Goal: Transaction & Acquisition: Book appointment/travel/reservation

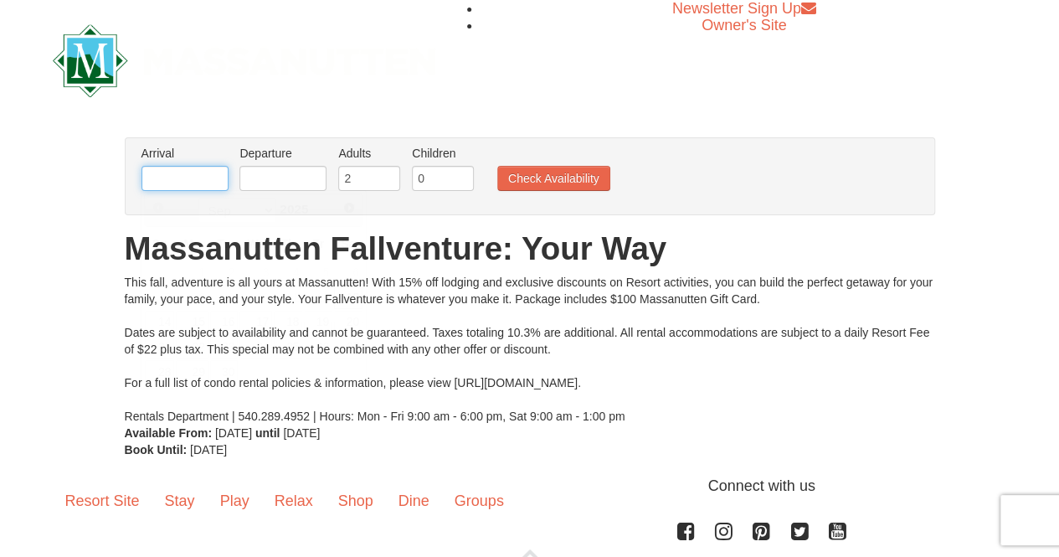
click at [159, 188] on input "text" at bounding box center [185, 178] width 87 height 25
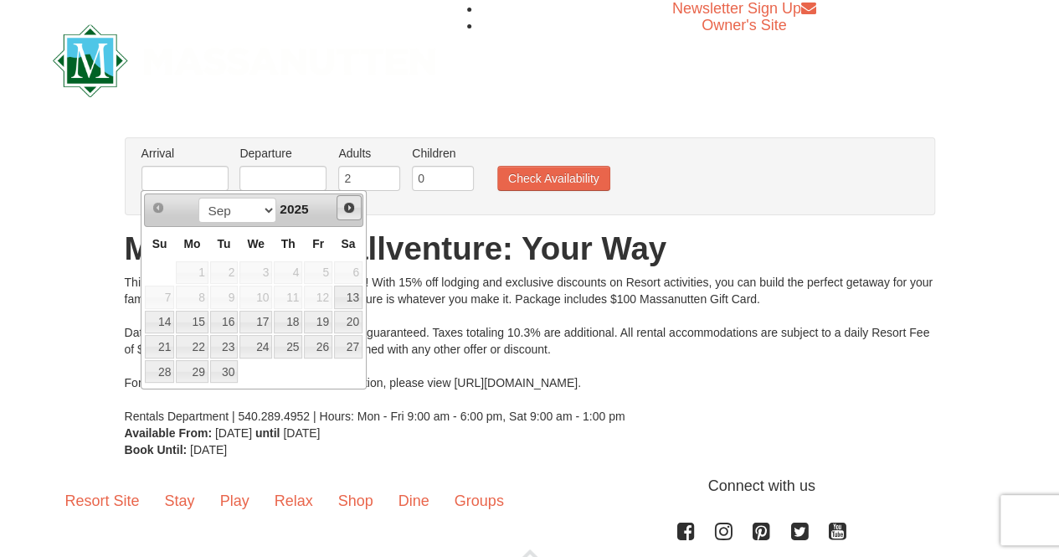
click at [353, 210] on span "Next" at bounding box center [348, 207] width 13 height 13
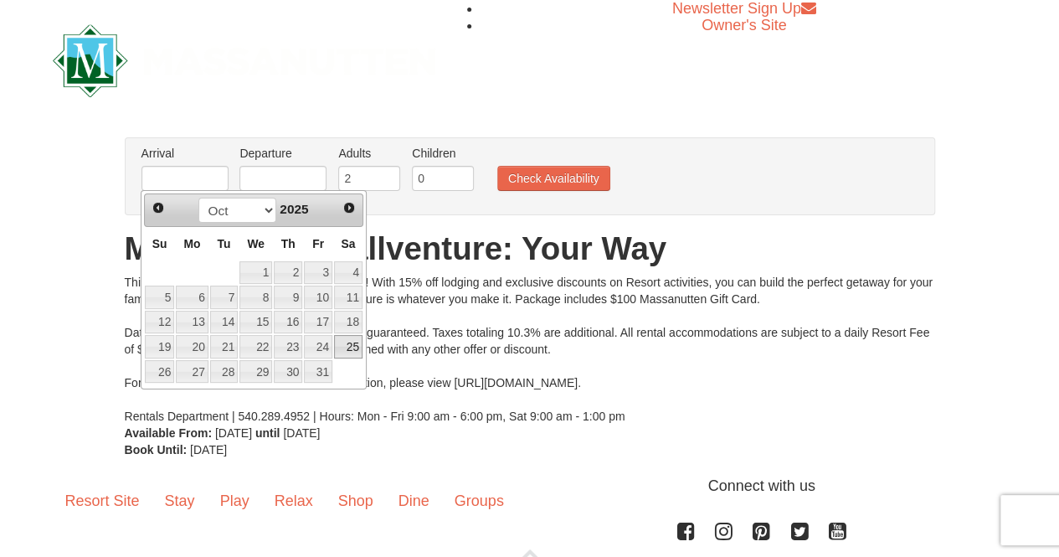
click at [345, 347] on link "25" at bounding box center [348, 346] width 28 height 23
type input "[DATE]"
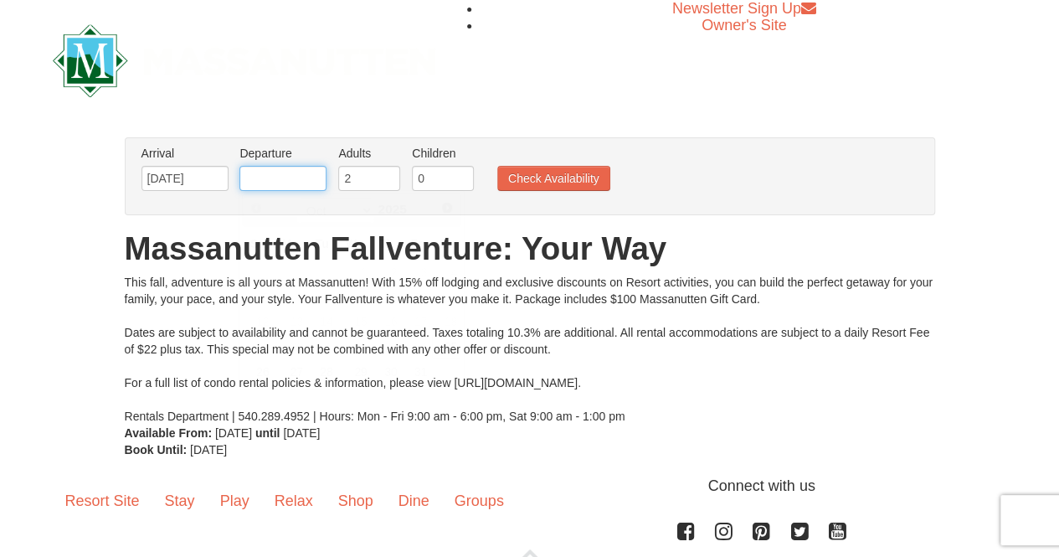
click at [259, 172] on input "text" at bounding box center [282, 178] width 87 height 25
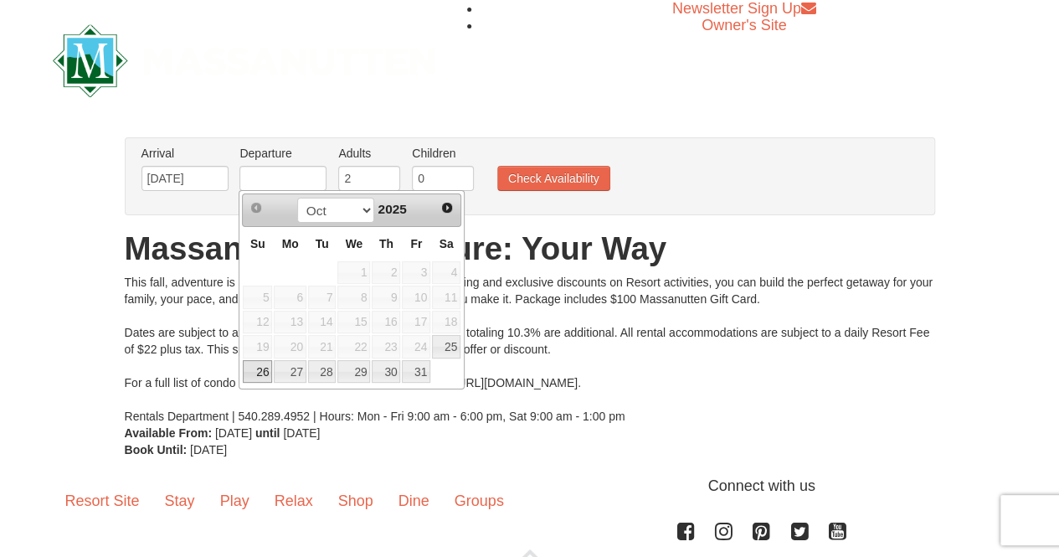
click at [256, 365] on link "26" at bounding box center [257, 371] width 29 height 23
type input "10/26/2025"
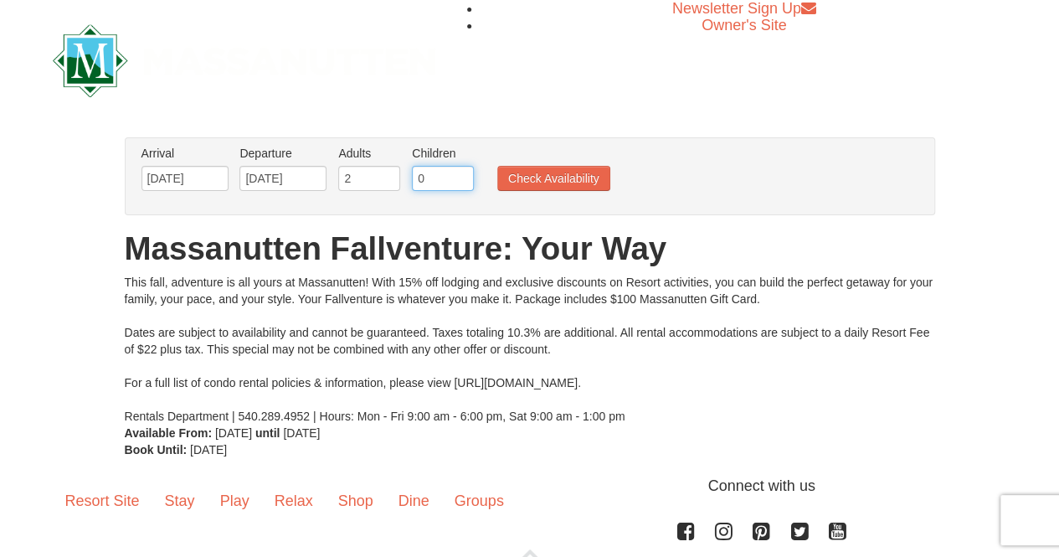
click at [422, 176] on input "0" at bounding box center [443, 178] width 62 height 25
type input "1"
click at [461, 176] on input "1" at bounding box center [443, 178] width 62 height 25
click at [568, 178] on button "Check Availability" at bounding box center [553, 178] width 113 height 25
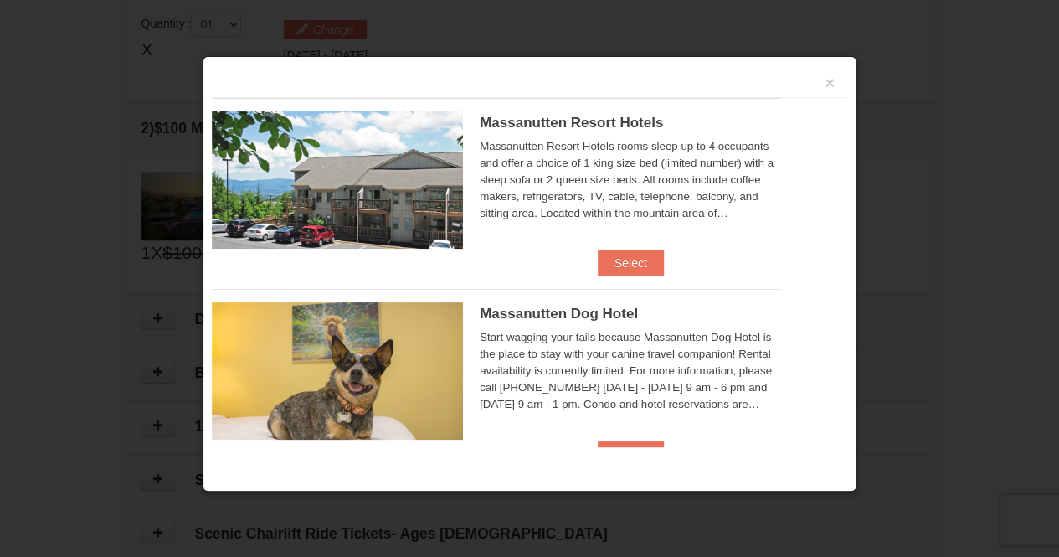
scroll to position [511, 0]
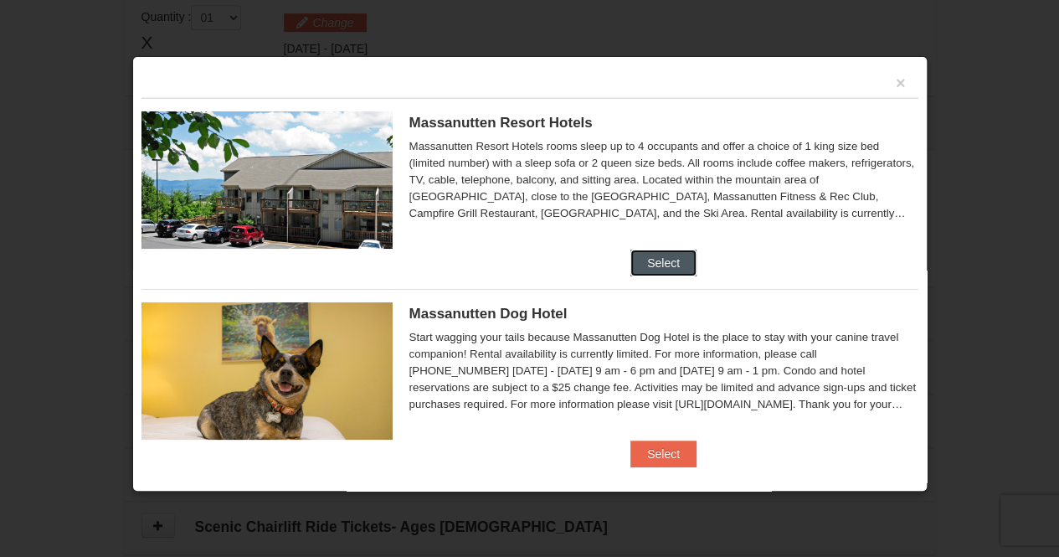
click at [666, 257] on button "Select" at bounding box center [664, 263] width 66 height 27
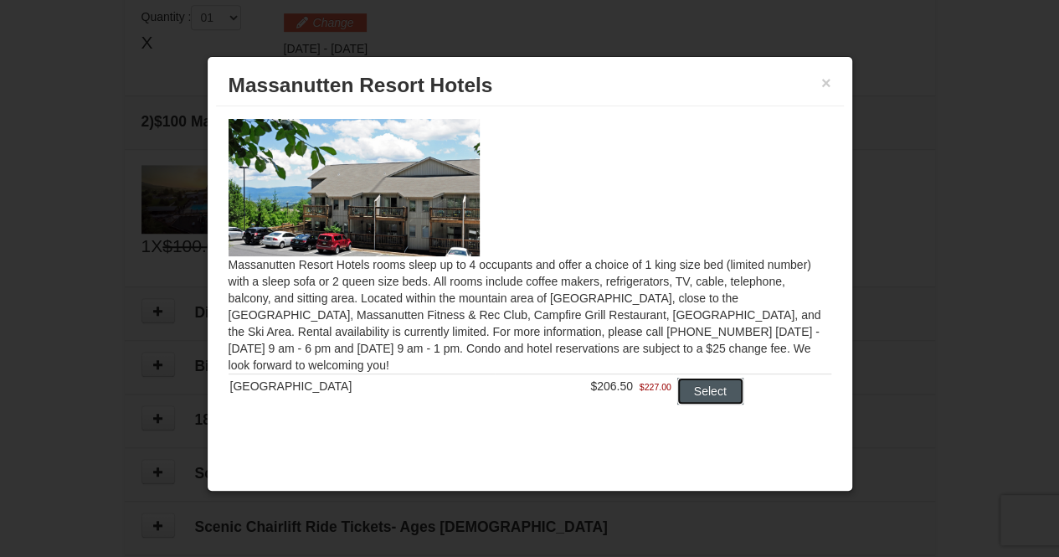
click at [697, 389] on button "Select" at bounding box center [710, 391] width 66 height 27
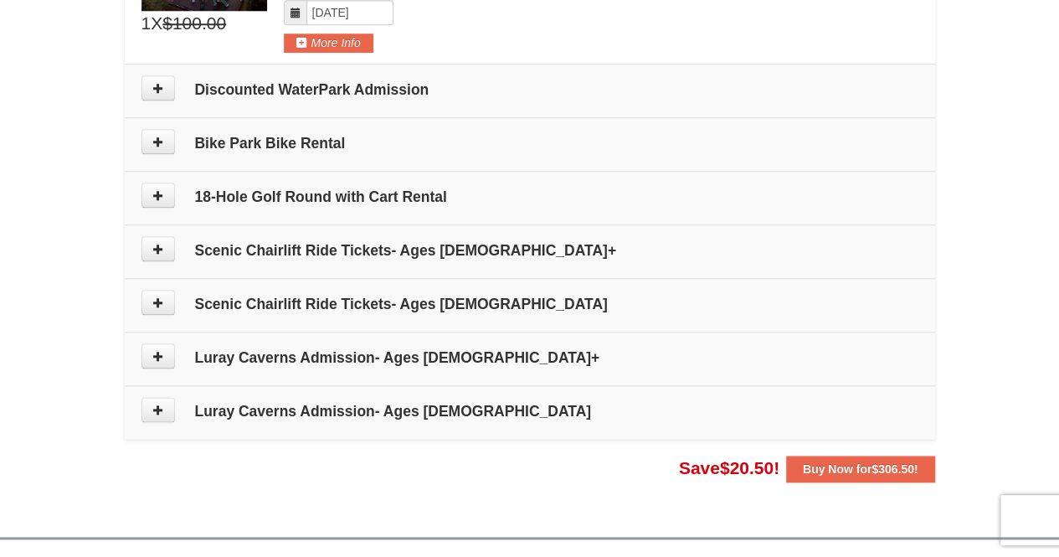
scroll to position [809, 0]
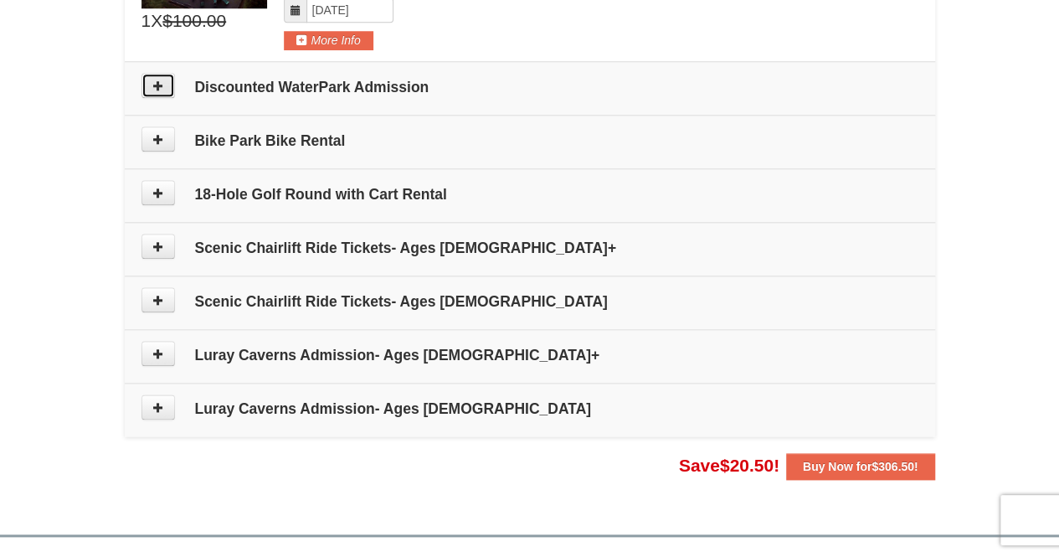
click at [164, 89] on button at bounding box center [158, 85] width 33 height 25
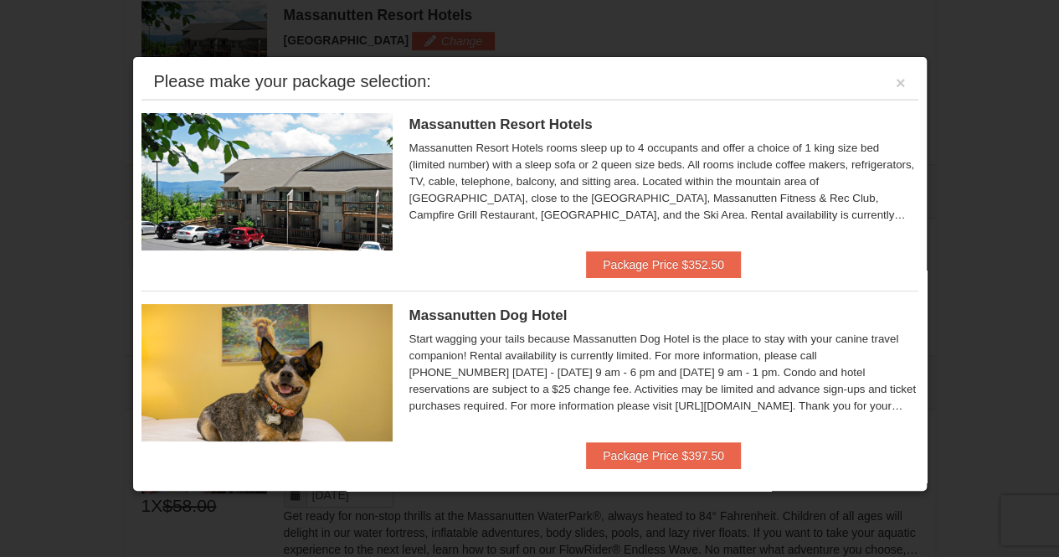
scroll to position [514, 0]
click at [896, 79] on button "×" at bounding box center [901, 83] width 10 height 17
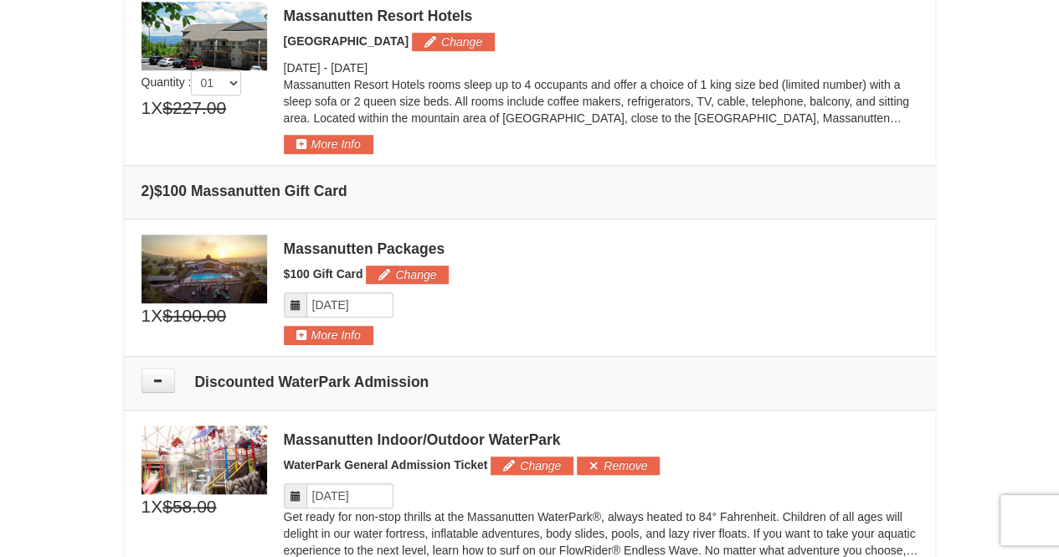
click at [893, 79] on div "Please make your package selection: × Massanutten Resort Hotels Hotel Queen Roo…" at bounding box center [530, 78] width 777 height 152
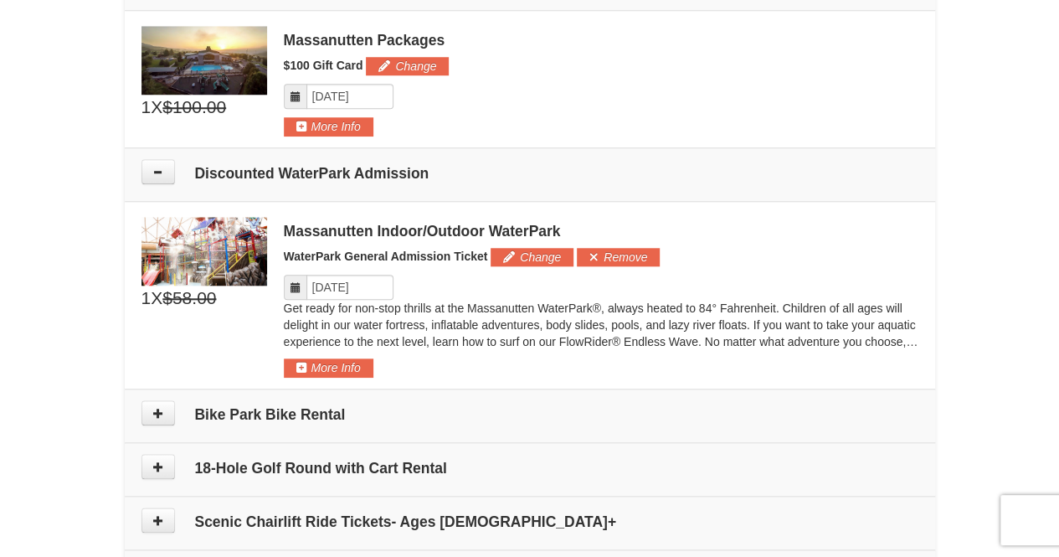
scroll to position [431, 0]
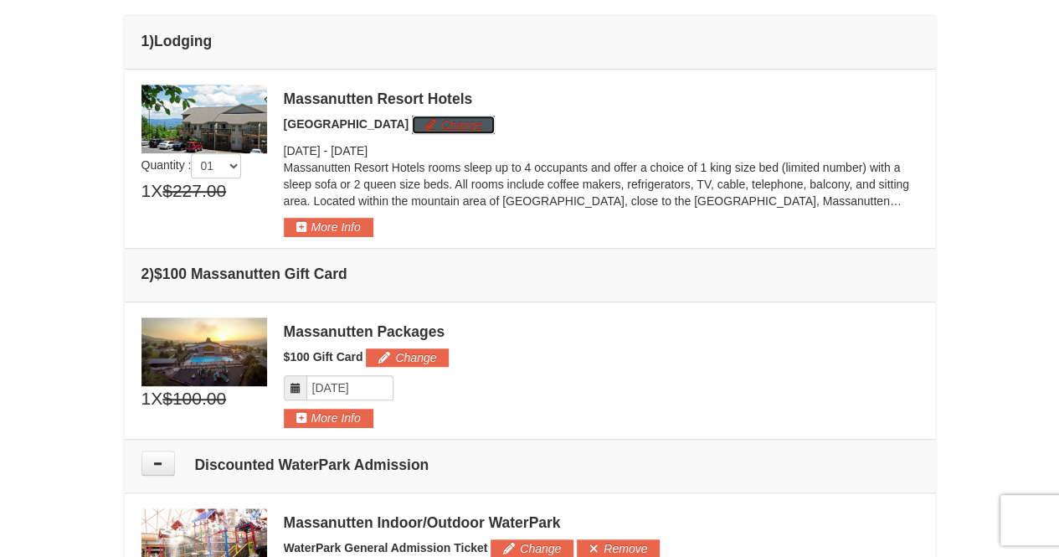
click at [453, 123] on button "Change" at bounding box center [453, 125] width 83 height 18
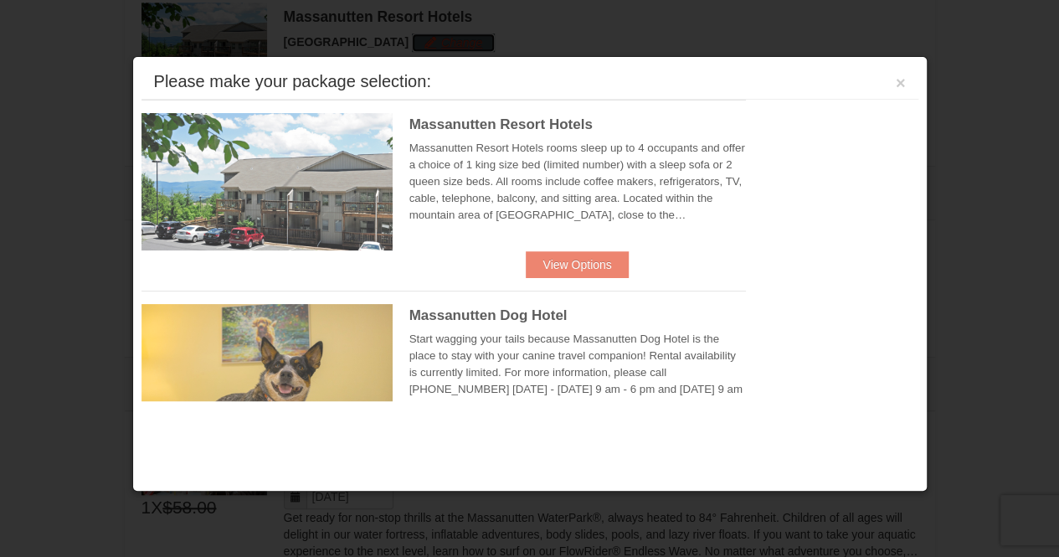
scroll to position [514, 0]
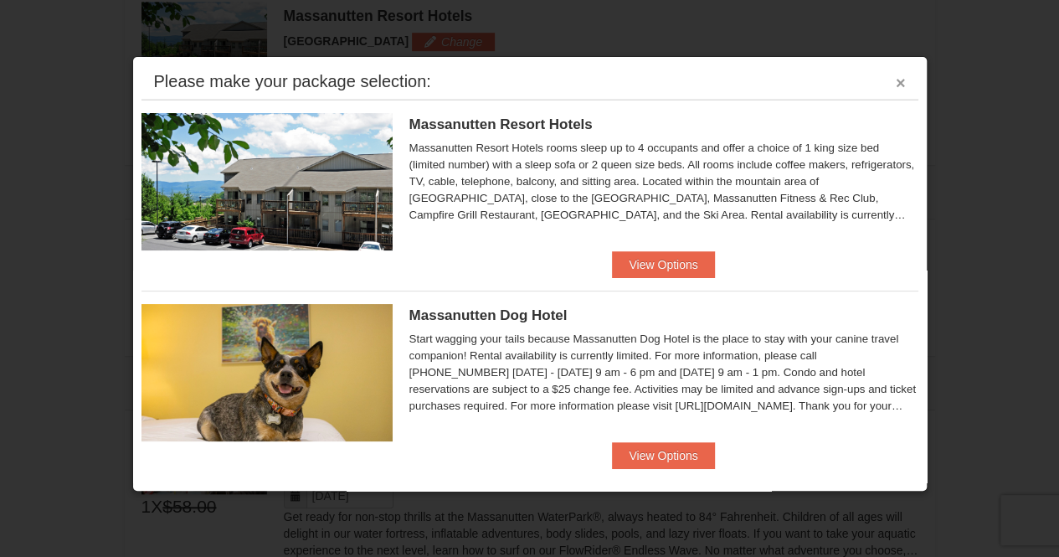
click at [896, 80] on button "×" at bounding box center [901, 83] width 10 height 17
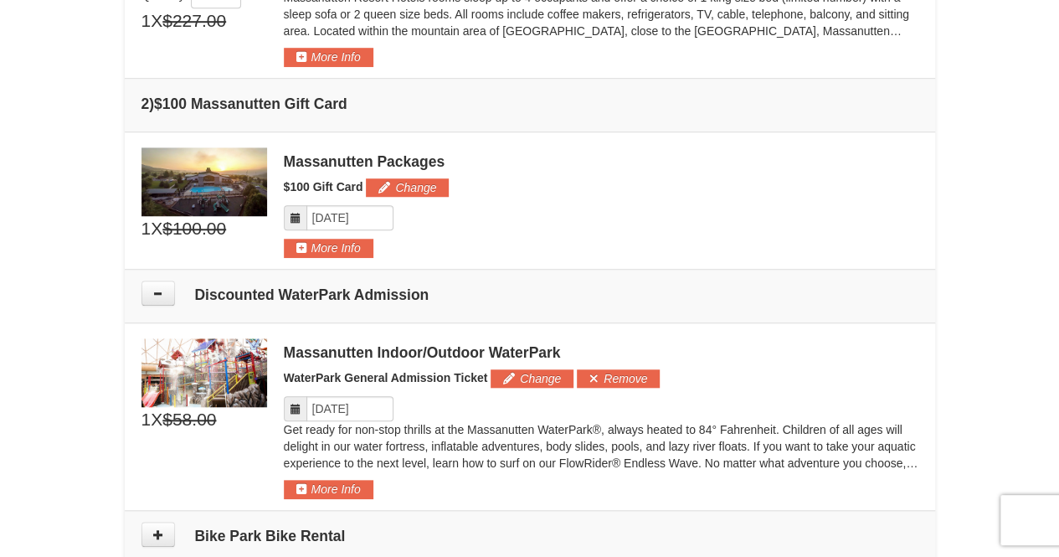
scroll to position [584, 0]
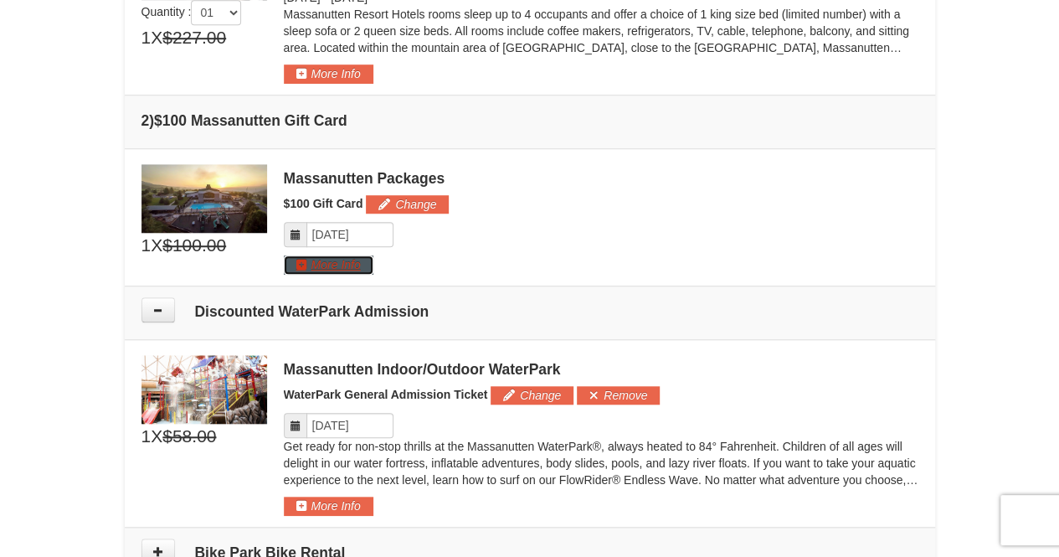
click at [326, 260] on button "More Info" at bounding box center [329, 264] width 90 height 18
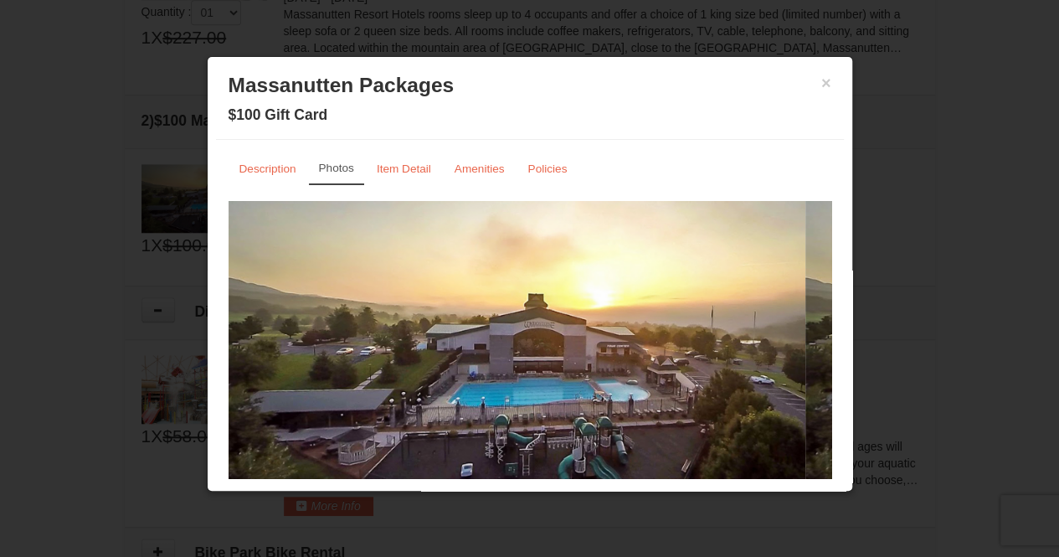
scroll to position [8, 0]
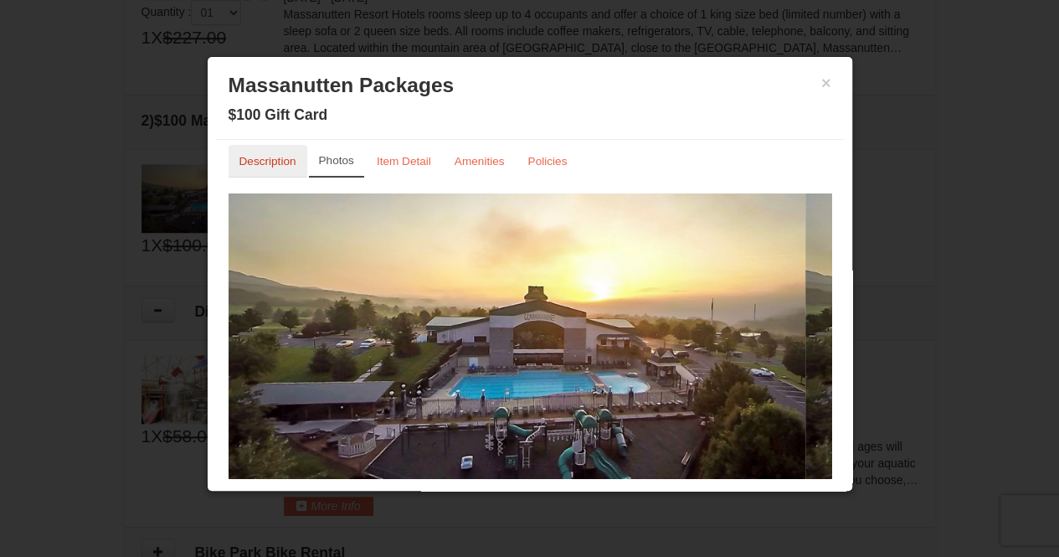
click at [270, 165] on small "Description" at bounding box center [267, 161] width 57 height 13
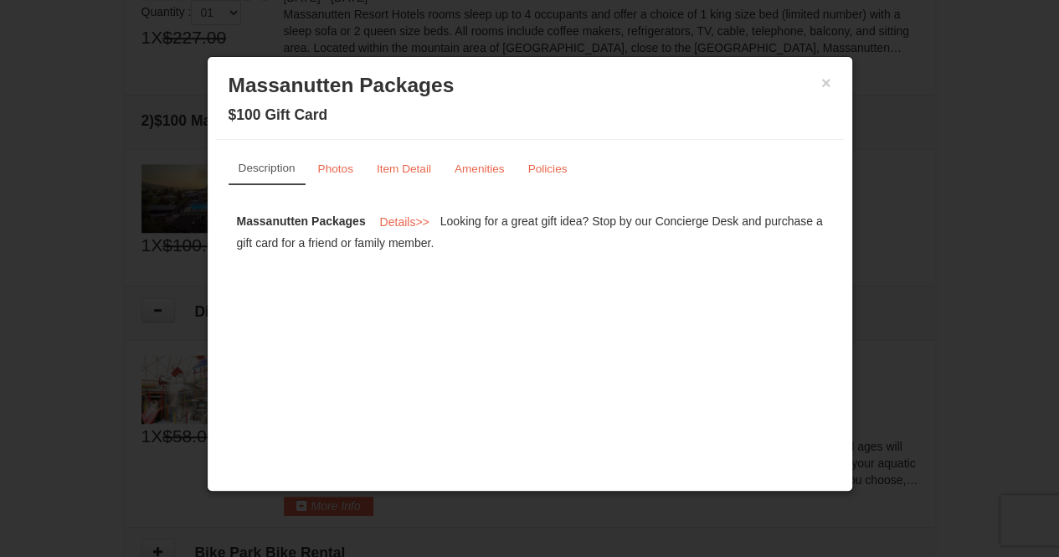
scroll to position [0, 0]
click at [421, 170] on small "Item Detail" at bounding box center [404, 168] width 54 height 13
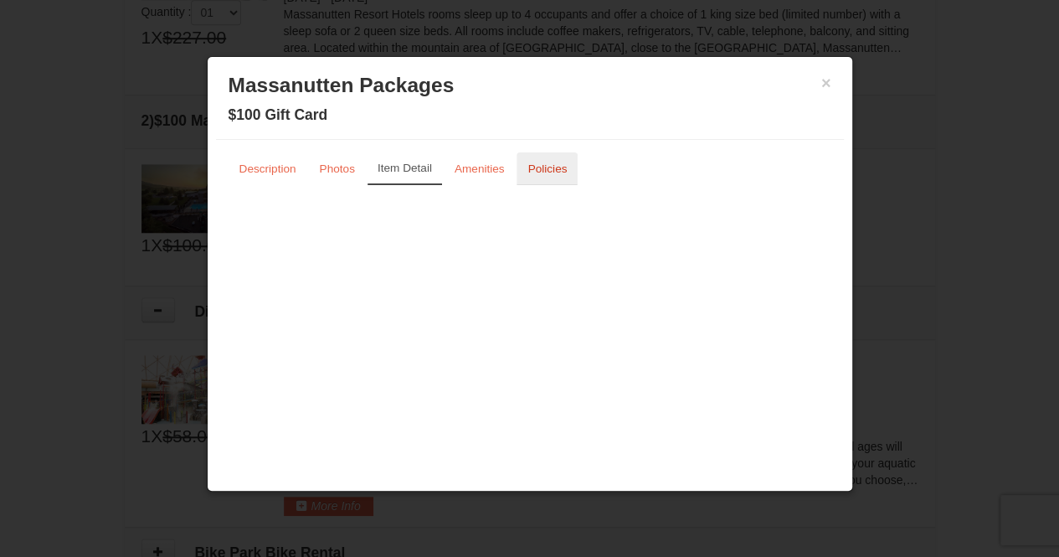
click at [559, 169] on small "Policies" at bounding box center [547, 168] width 39 height 13
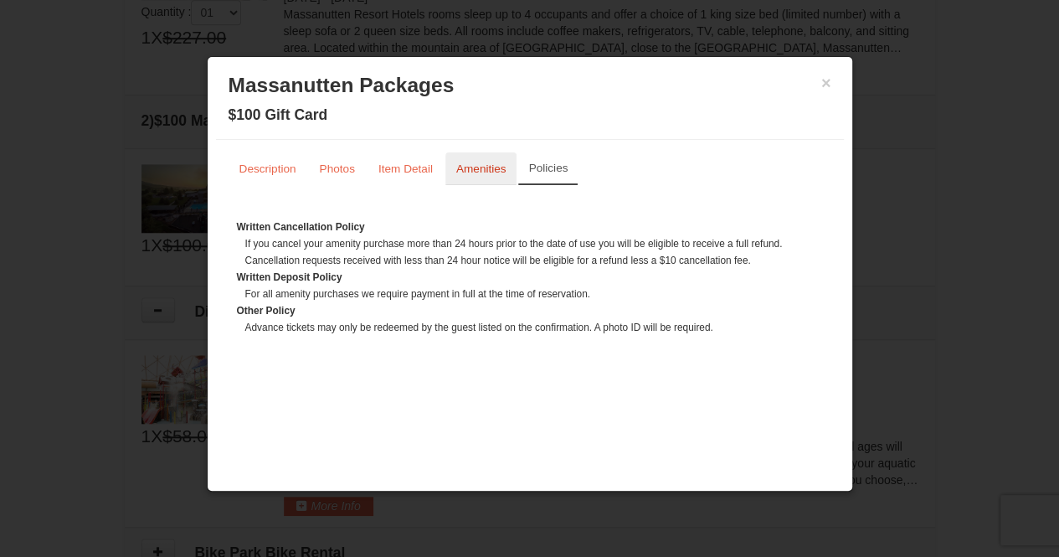
click at [484, 165] on small "Amenities" at bounding box center [481, 168] width 50 height 13
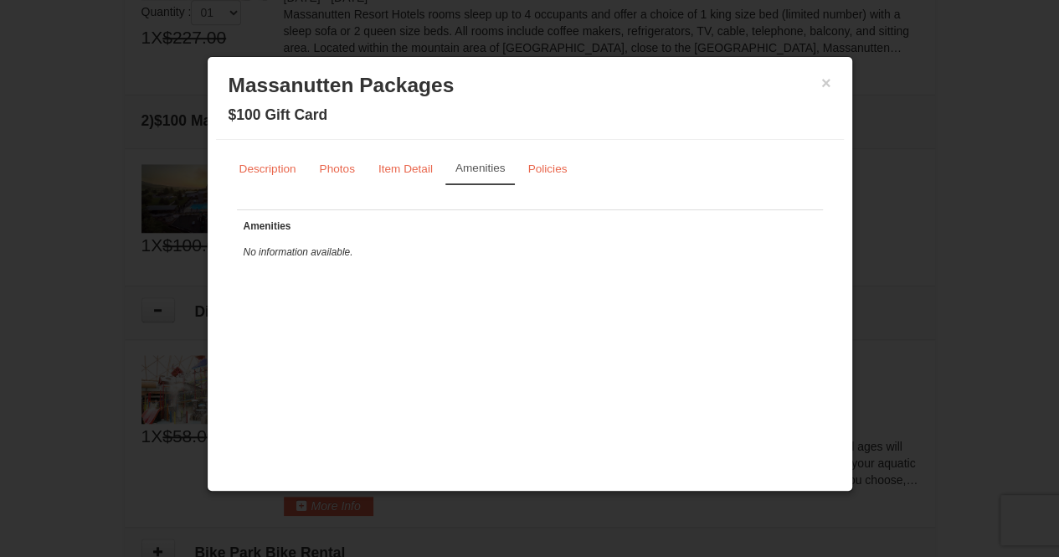
click at [819, 78] on h3 "Massanutten Packages" at bounding box center [530, 85] width 603 height 25
click at [826, 84] on button "×" at bounding box center [826, 83] width 10 height 17
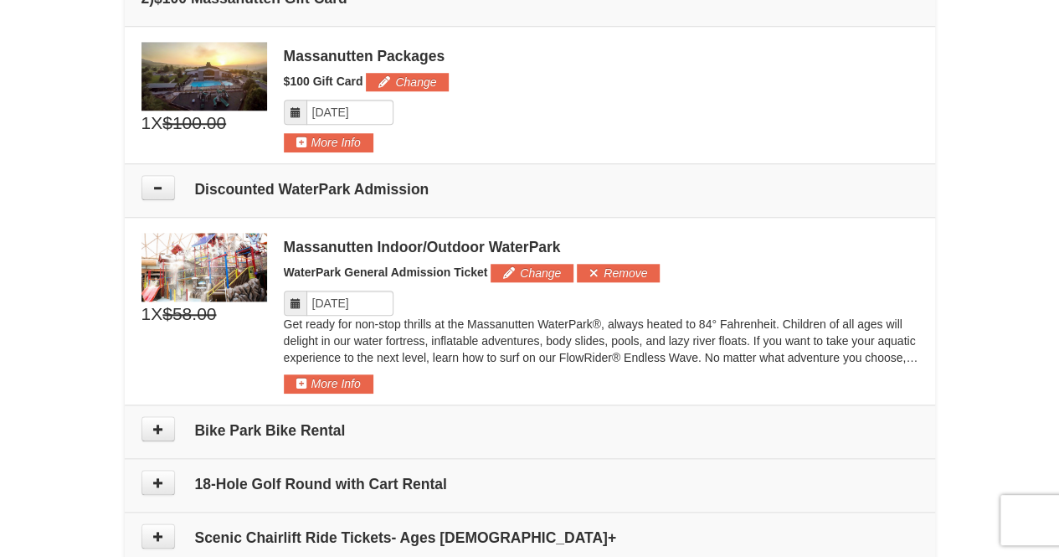
scroll to position [713, 0]
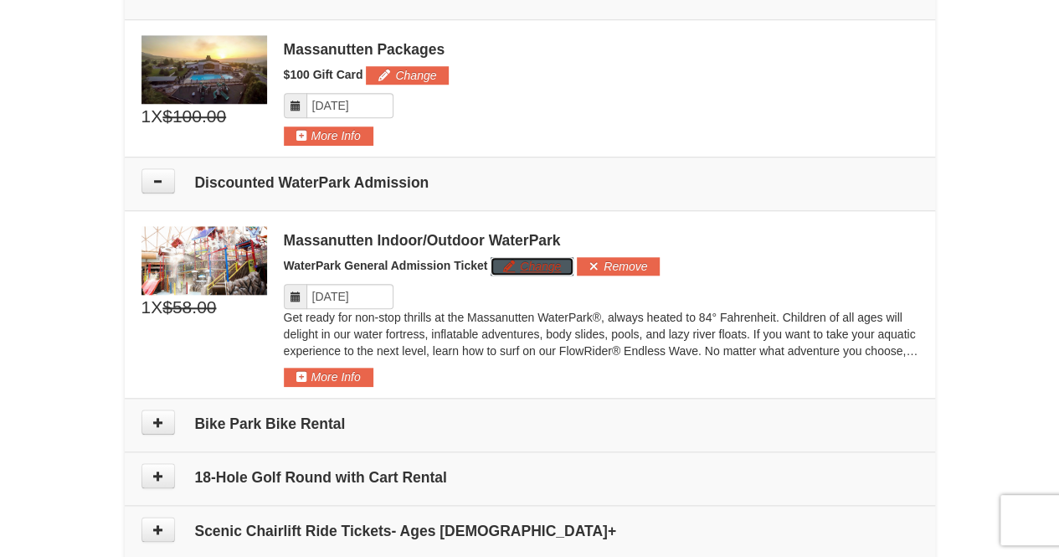
click at [514, 261] on button "Change" at bounding box center [532, 266] width 83 height 18
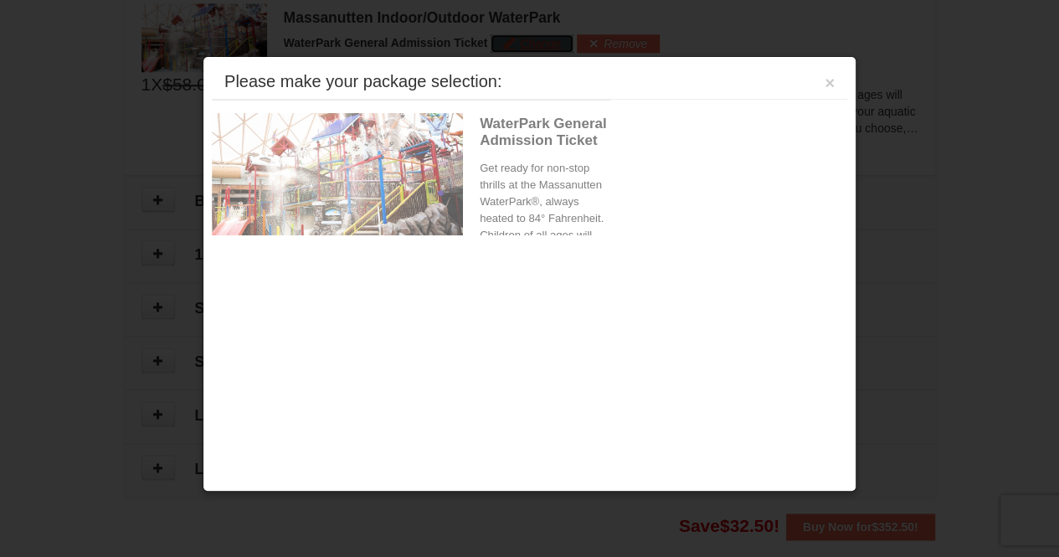
scroll to position [936, 0]
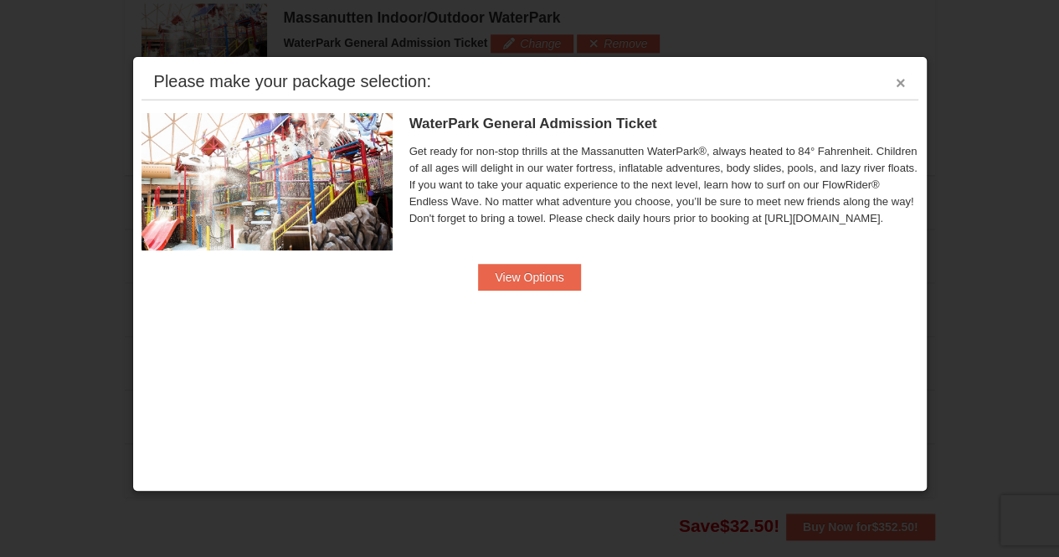
click at [898, 78] on button "×" at bounding box center [901, 83] width 10 height 17
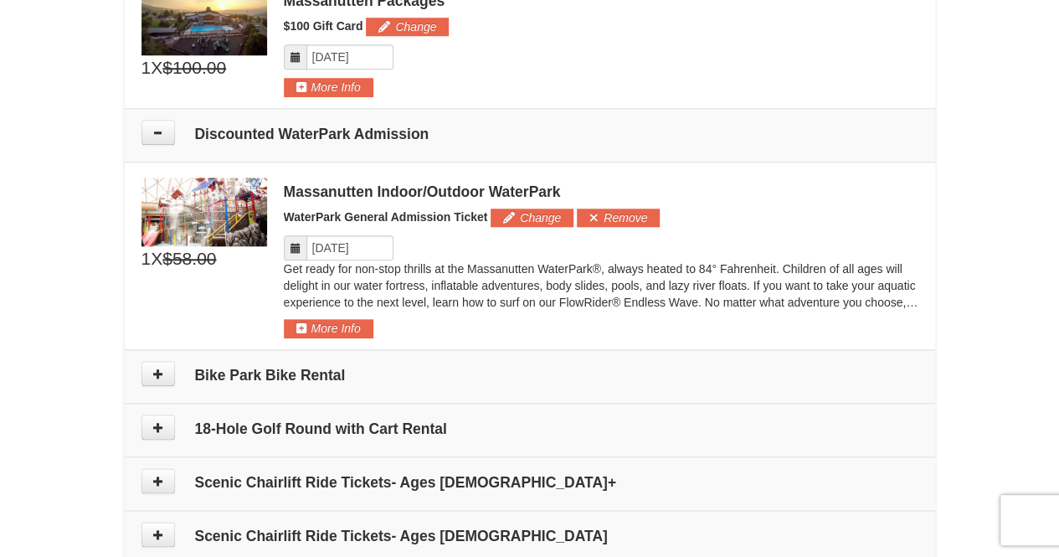
scroll to position [757, 0]
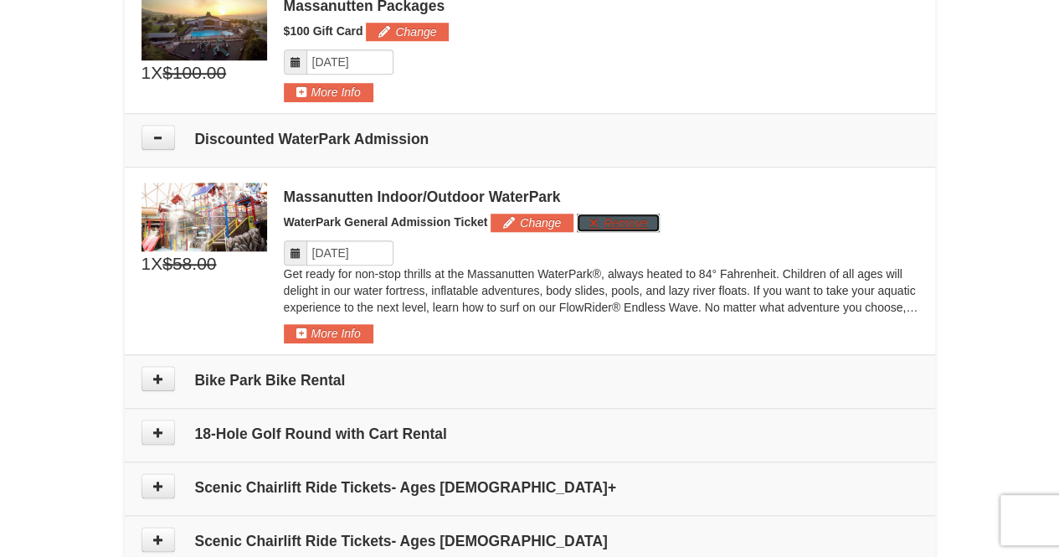
click at [608, 216] on button "Remove" at bounding box center [618, 223] width 83 height 18
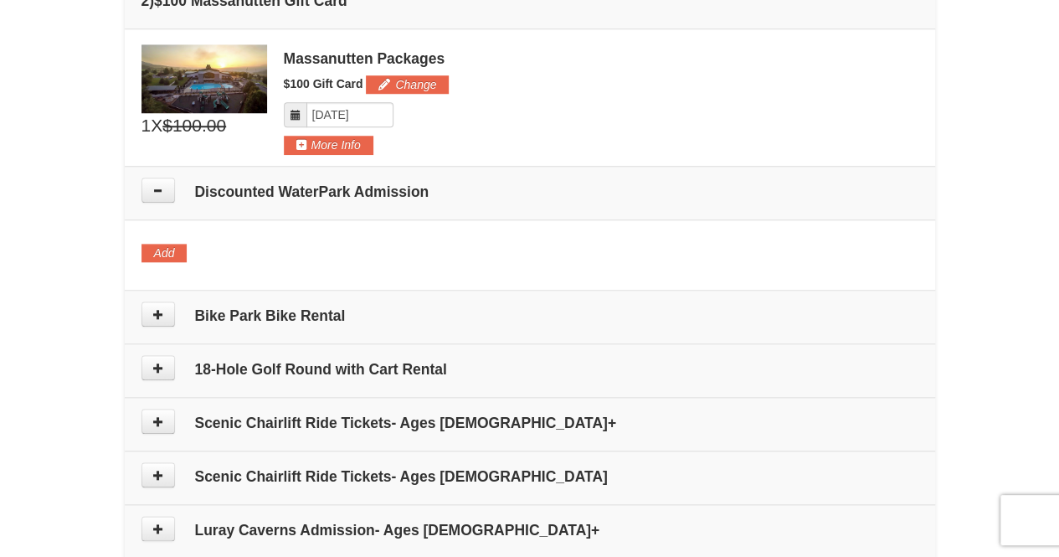
scroll to position [705, 0]
click at [162, 183] on icon at bounding box center [158, 189] width 12 height 12
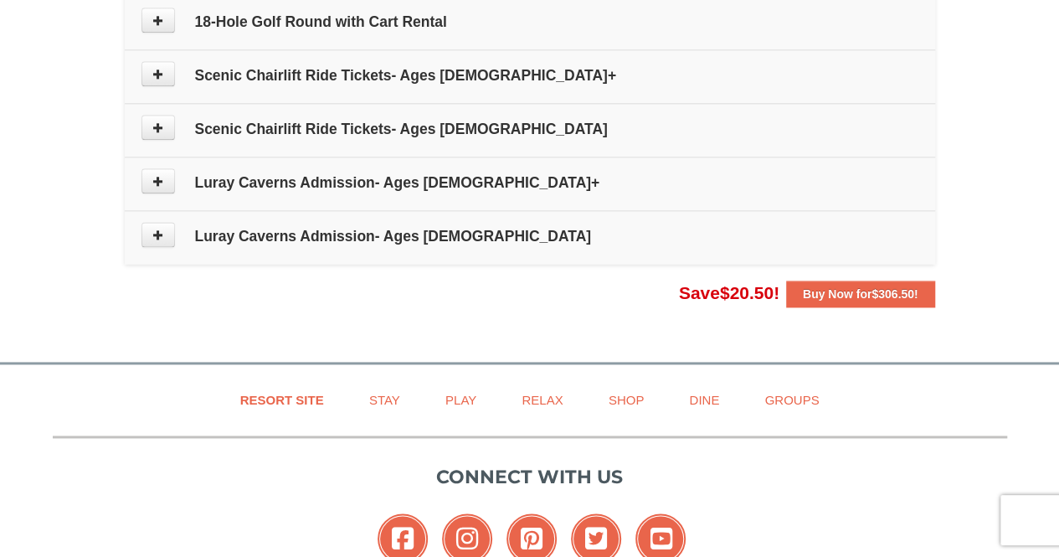
scroll to position [1022, 0]
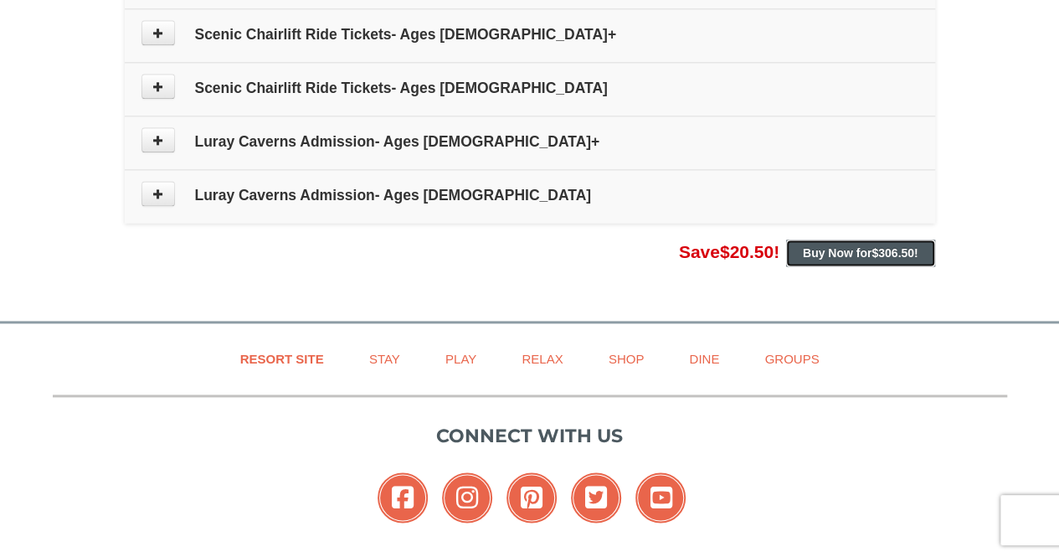
click at [867, 252] on strong "Buy Now for $306.50 !" at bounding box center [861, 252] width 116 height 13
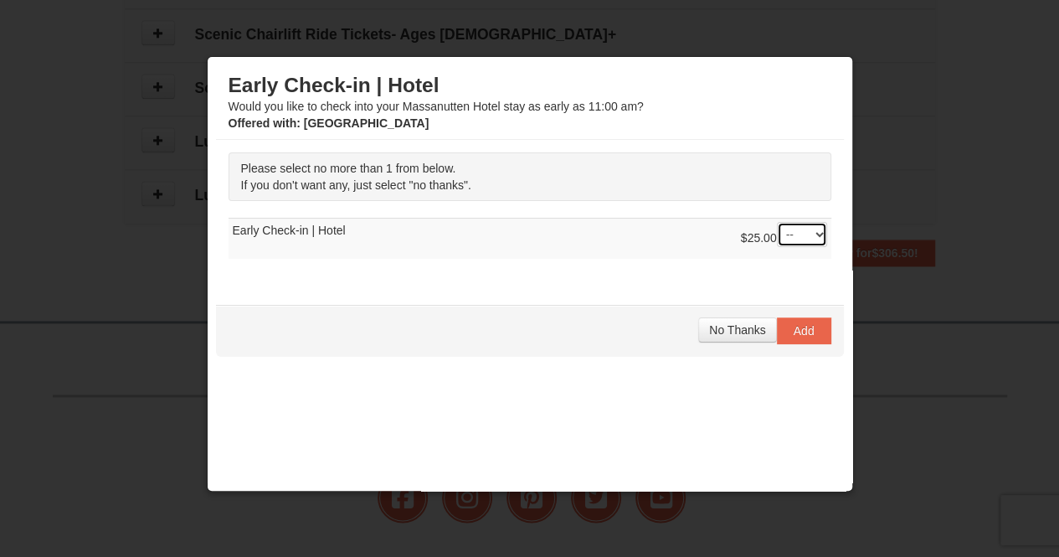
click at [777, 235] on select "-- 01" at bounding box center [802, 234] width 50 height 25
select select "1"
click at [777, 222] on select "-- 01" at bounding box center [802, 234] width 50 height 25
click at [794, 324] on span "Add" at bounding box center [804, 330] width 21 height 13
